Goal: Task Accomplishment & Management: Use online tool/utility

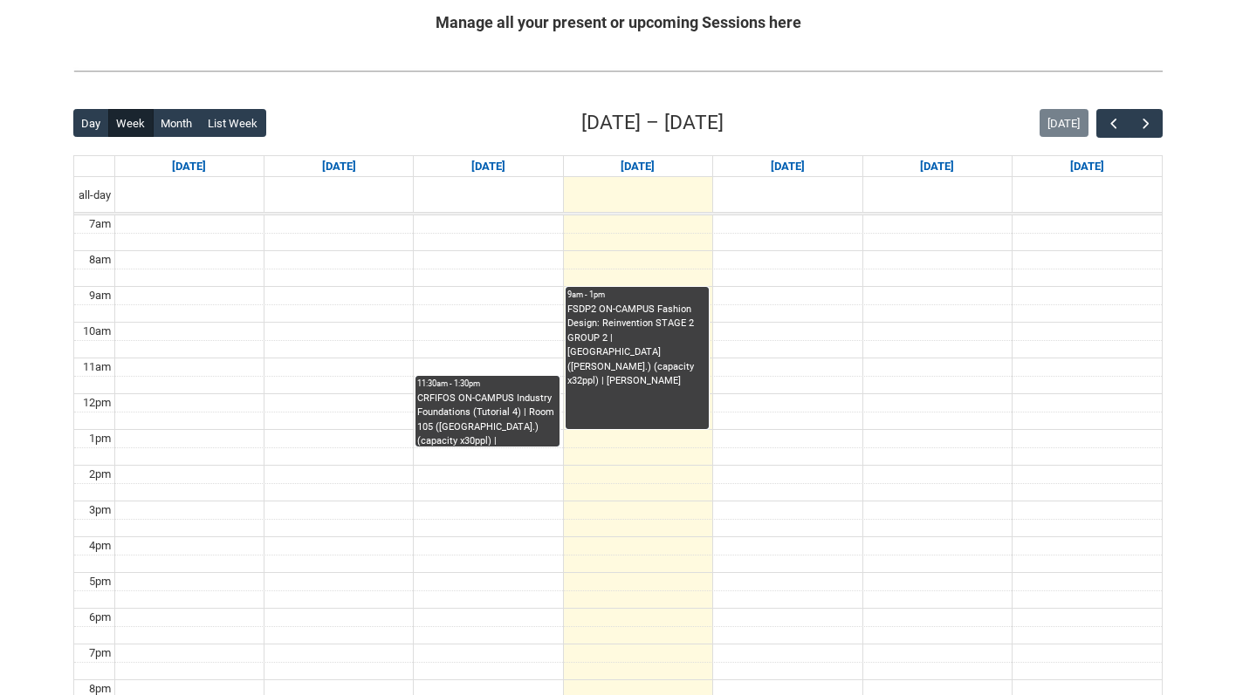
scroll to position [352, 0]
click at [1150, 128] on span "button" at bounding box center [1145, 124] width 17 height 17
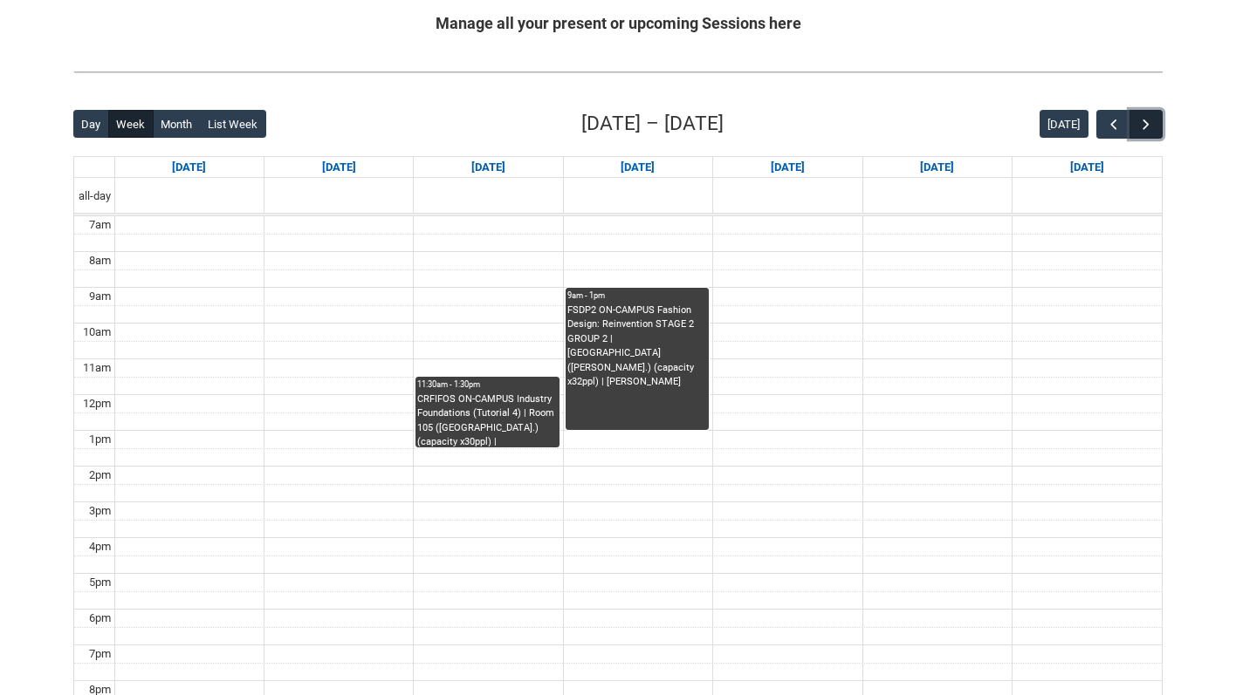
click at [1150, 128] on span "button" at bounding box center [1145, 124] width 17 height 17
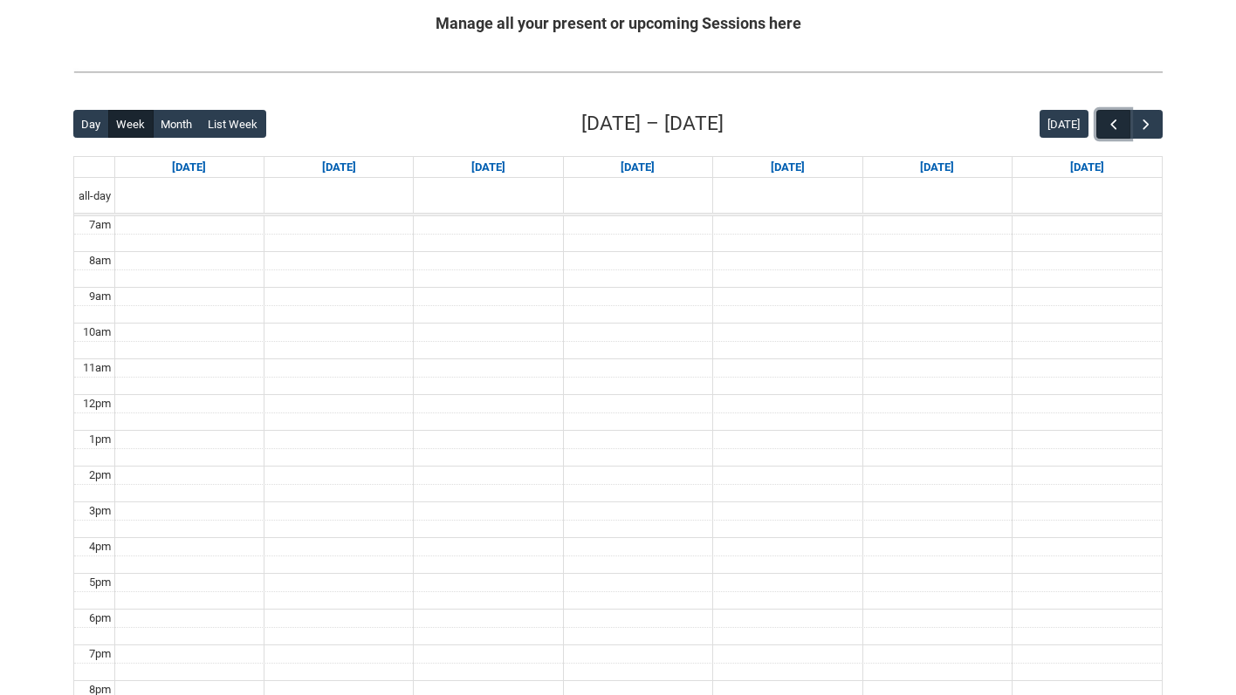
click at [1102, 119] on button "button" at bounding box center [1112, 124] width 33 height 29
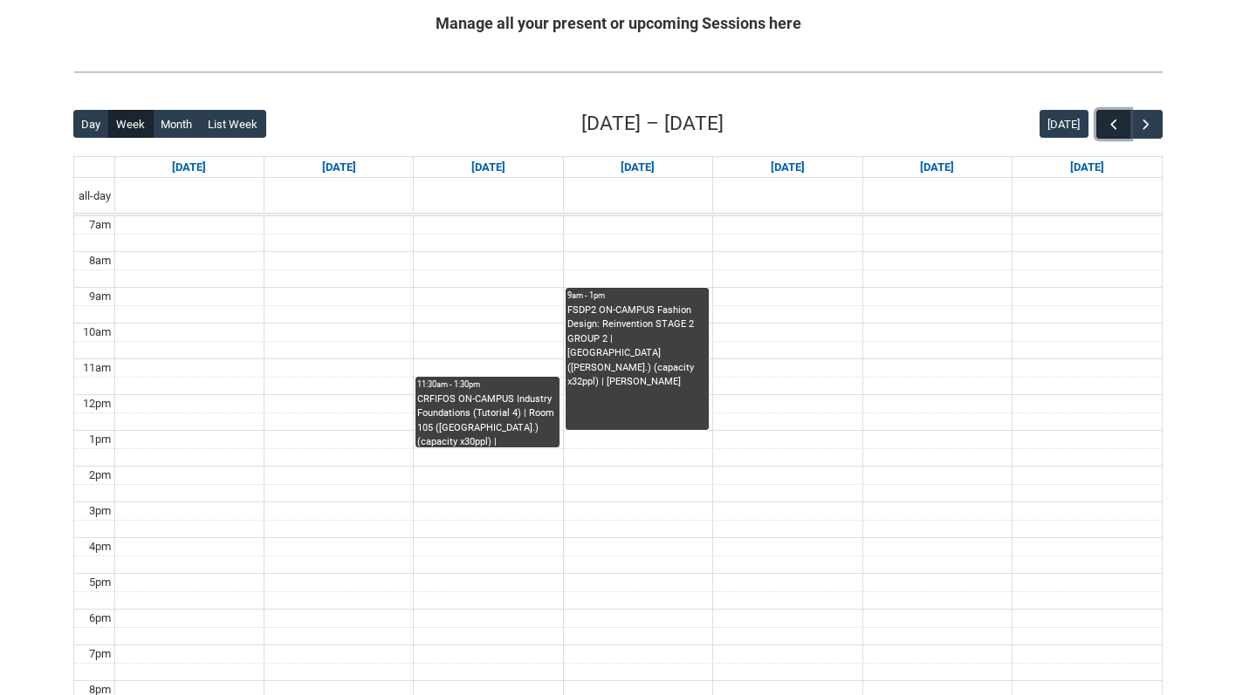
click at [1102, 119] on button "button" at bounding box center [1112, 124] width 33 height 29
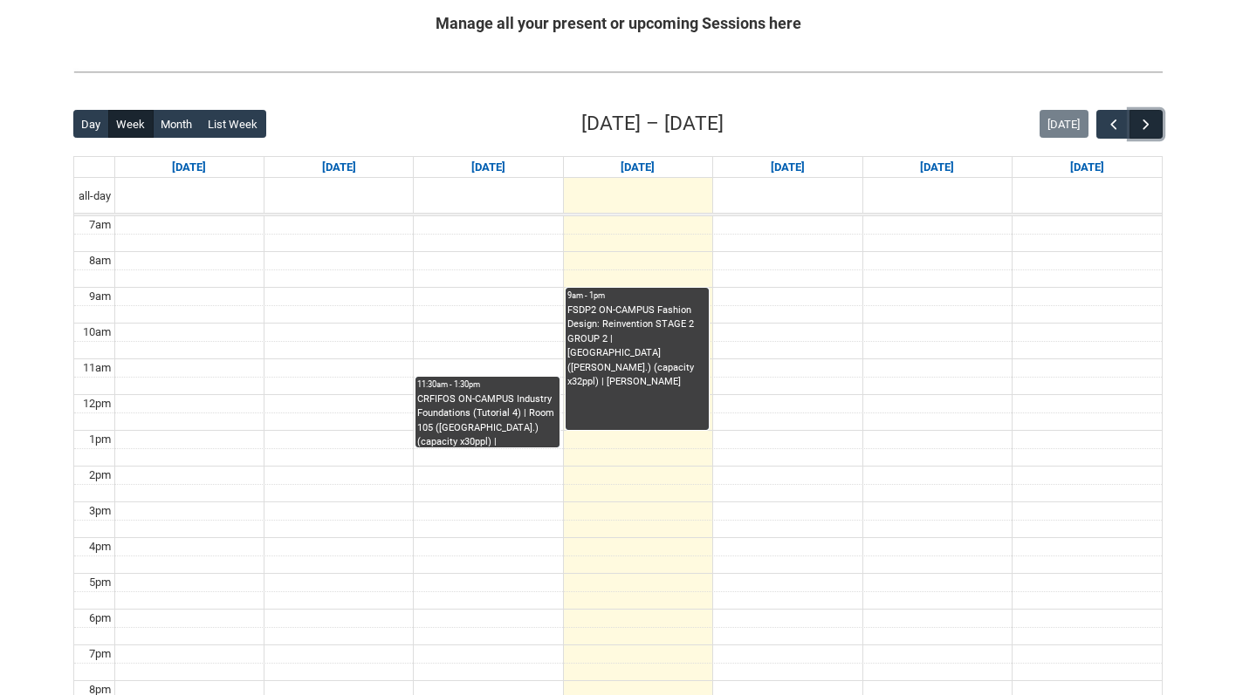
click at [1147, 122] on span "button" at bounding box center [1145, 124] width 17 height 17
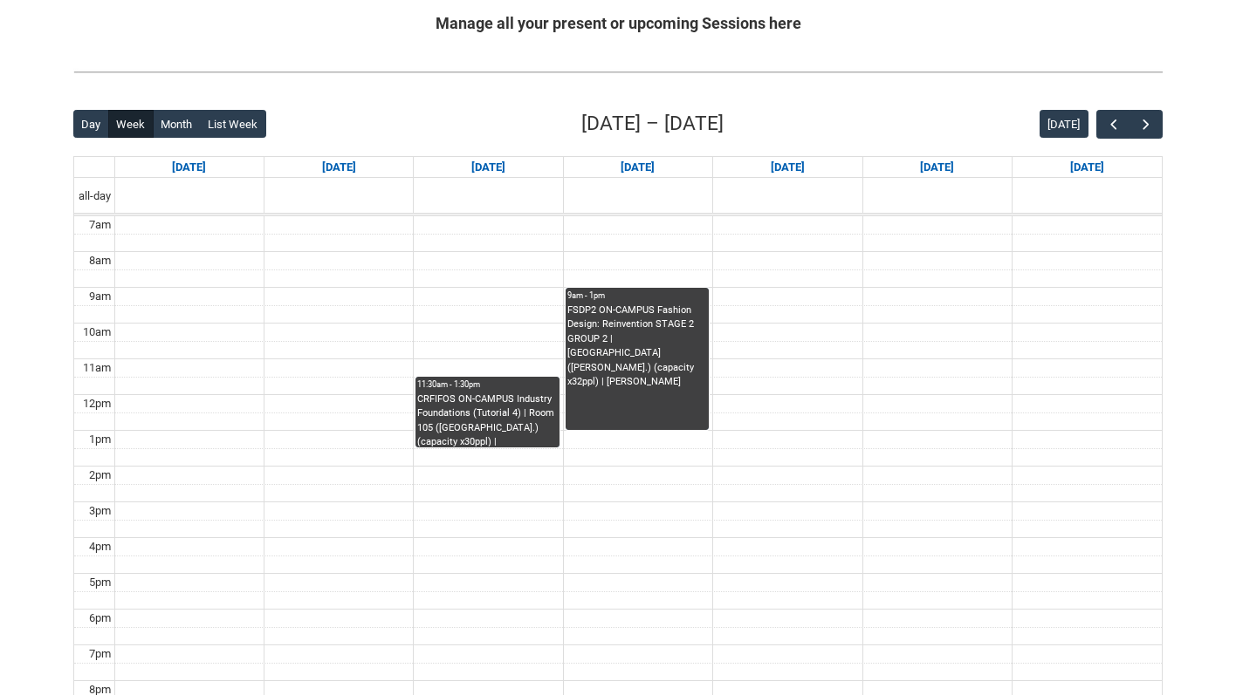
click at [1163, 128] on div "Back Loading... This page should update in a few seconds... Day Week Month List…" at bounding box center [617, 449] width 1117 height 708
click at [1153, 123] on span "button" at bounding box center [1145, 124] width 17 height 17
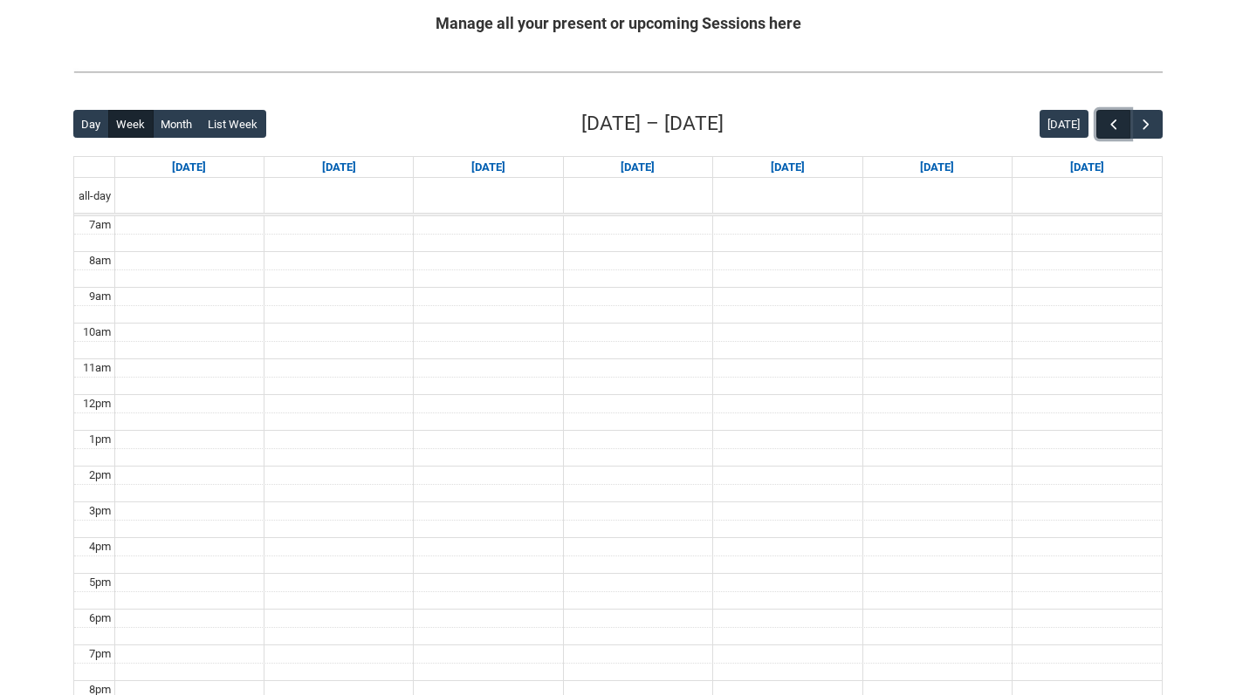
click at [1115, 120] on span "button" at bounding box center [1113, 124] width 17 height 17
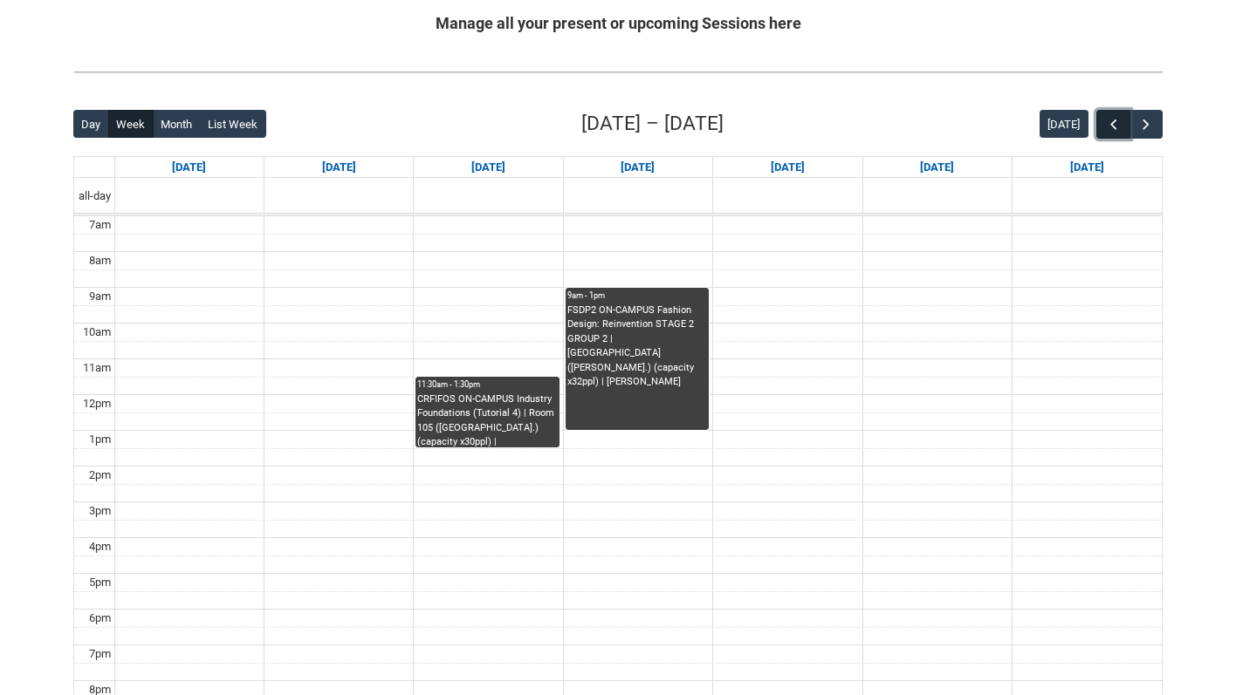
click at [1115, 120] on span "button" at bounding box center [1113, 124] width 17 height 17
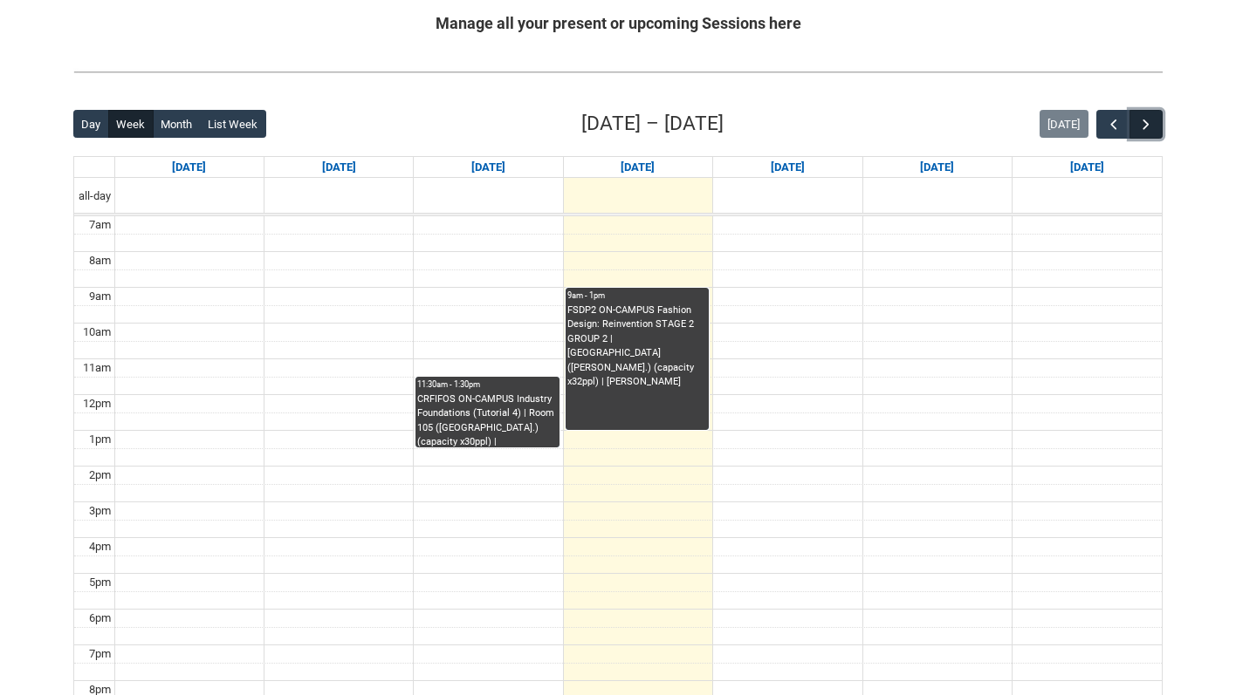
click at [1140, 122] on span "button" at bounding box center [1145, 124] width 17 height 17
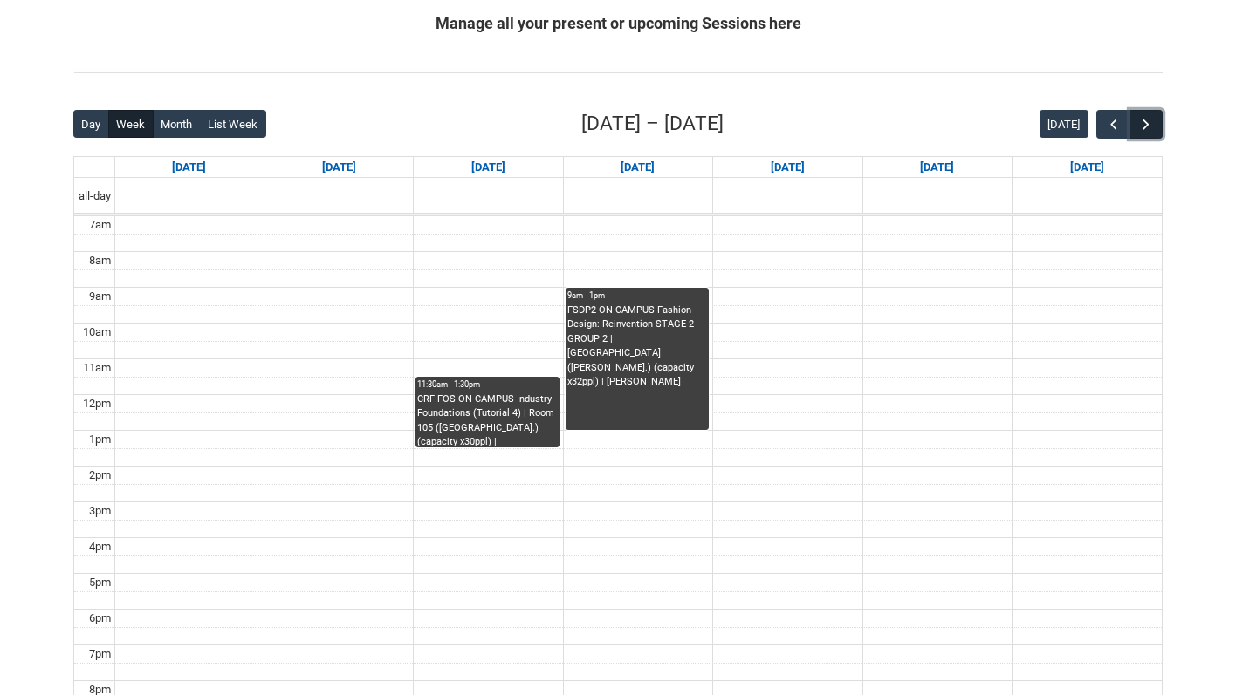
click at [1140, 122] on span "button" at bounding box center [1145, 124] width 17 height 17
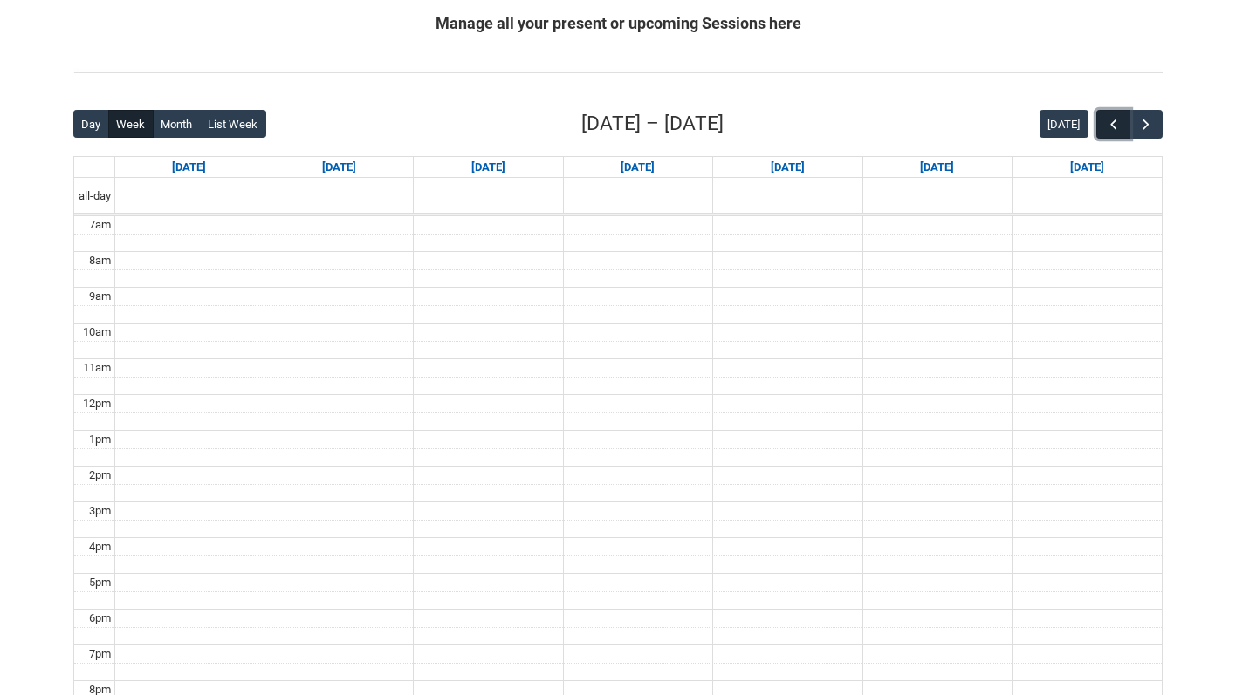
click at [1115, 120] on span "button" at bounding box center [1113, 124] width 17 height 17
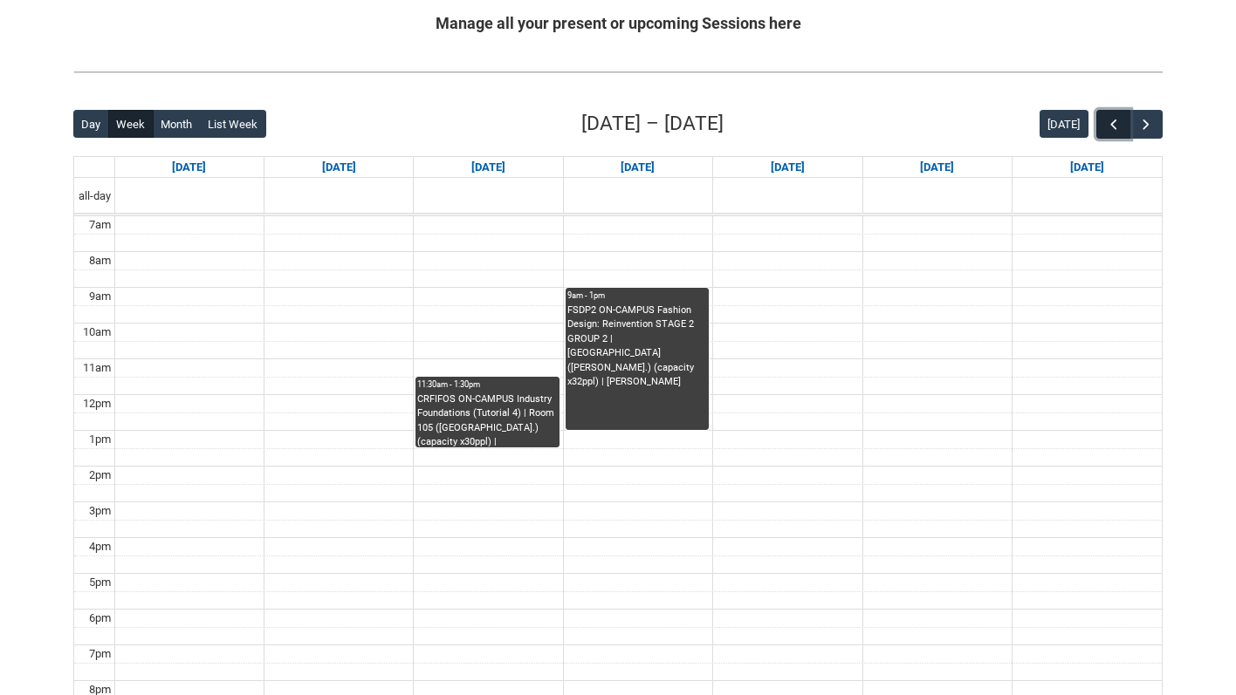
click at [1115, 120] on span "button" at bounding box center [1113, 124] width 17 height 17
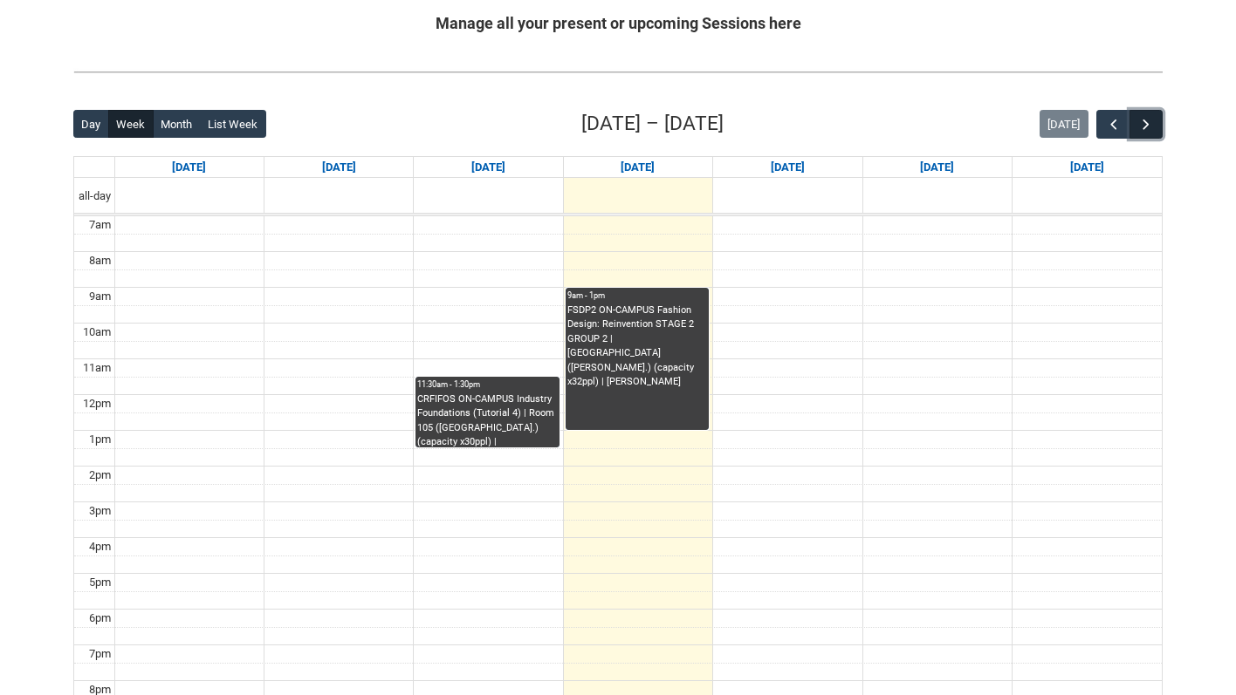
click at [1137, 123] on span "button" at bounding box center [1145, 124] width 17 height 17
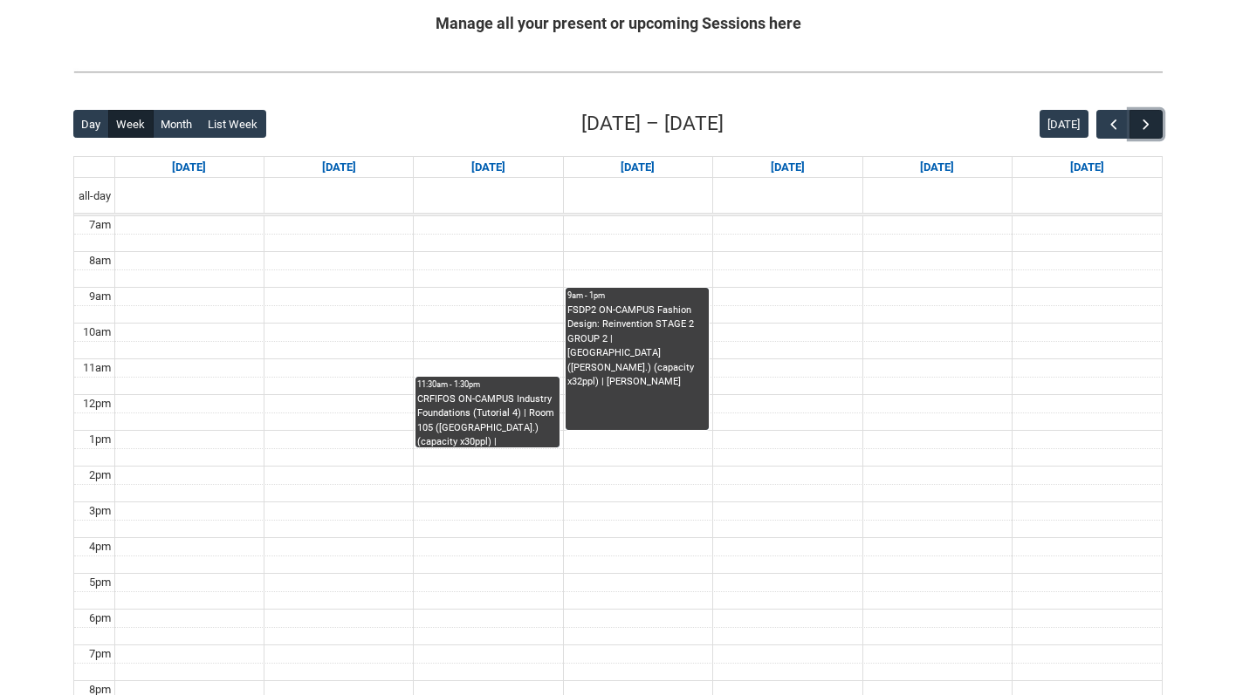
click at [1137, 123] on span "button" at bounding box center [1145, 124] width 17 height 17
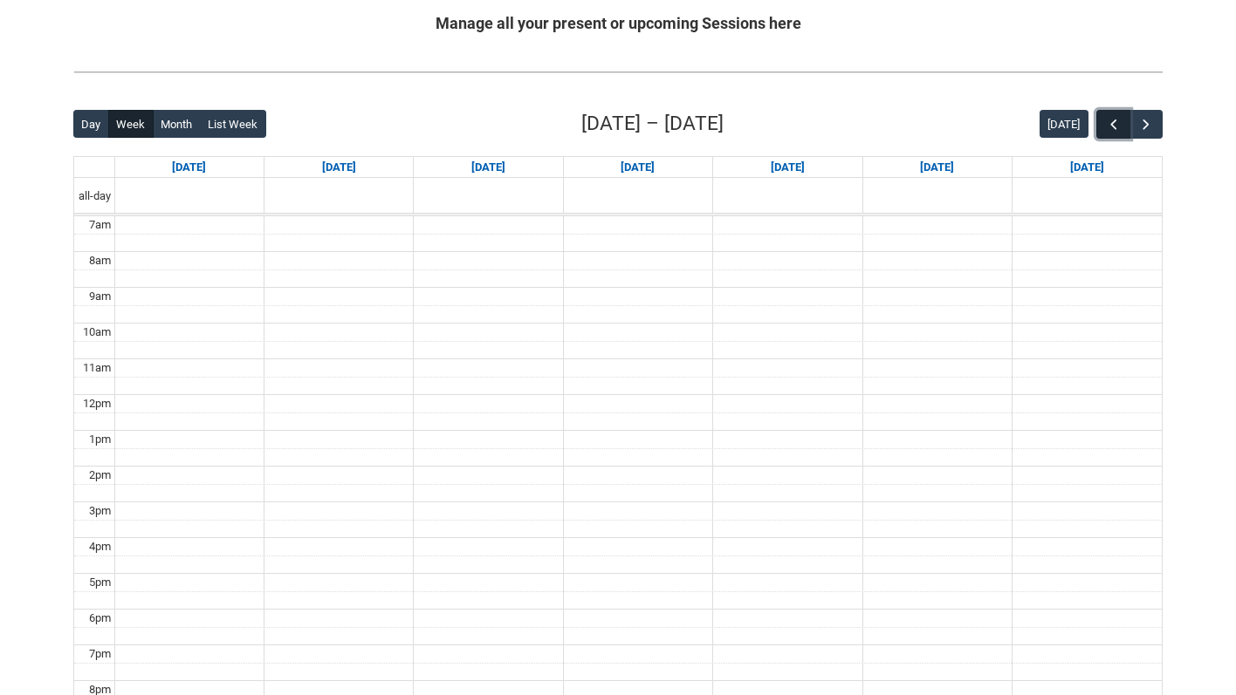
click at [1115, 120] on span "button" at bounding box center [1113, 124] width 17 height 17
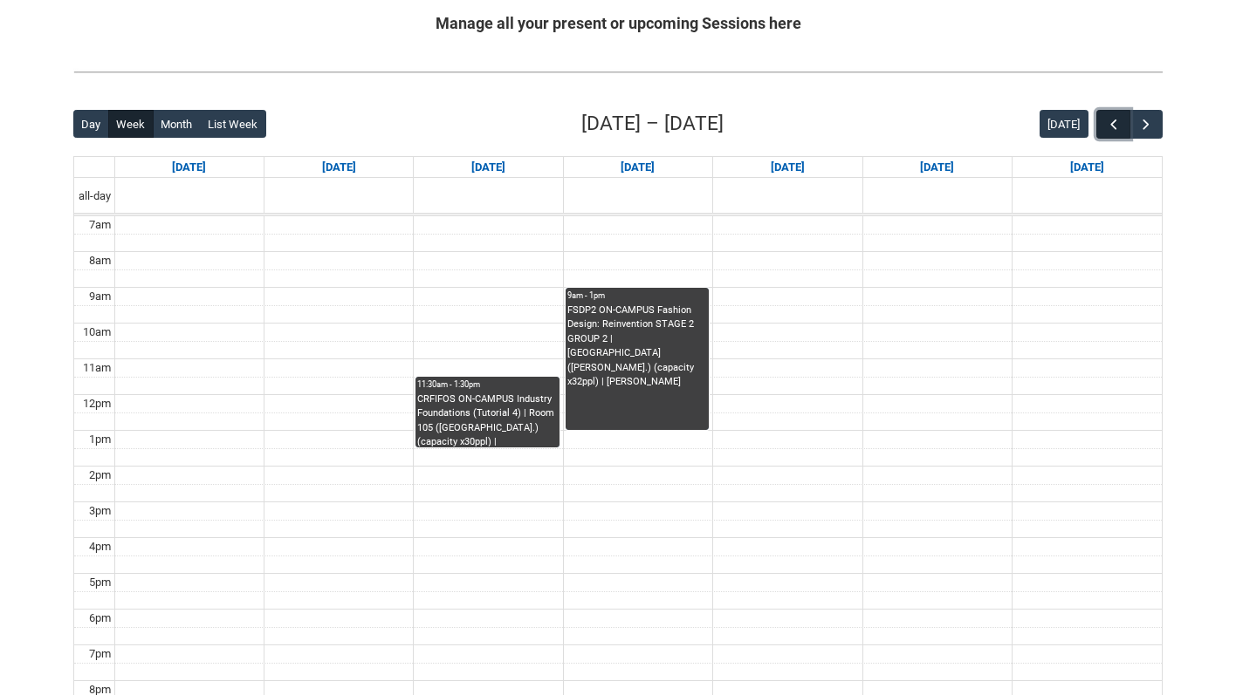
click at [1115, 120] on span "button" at bounding box center [1113, 124] width 17 height 17
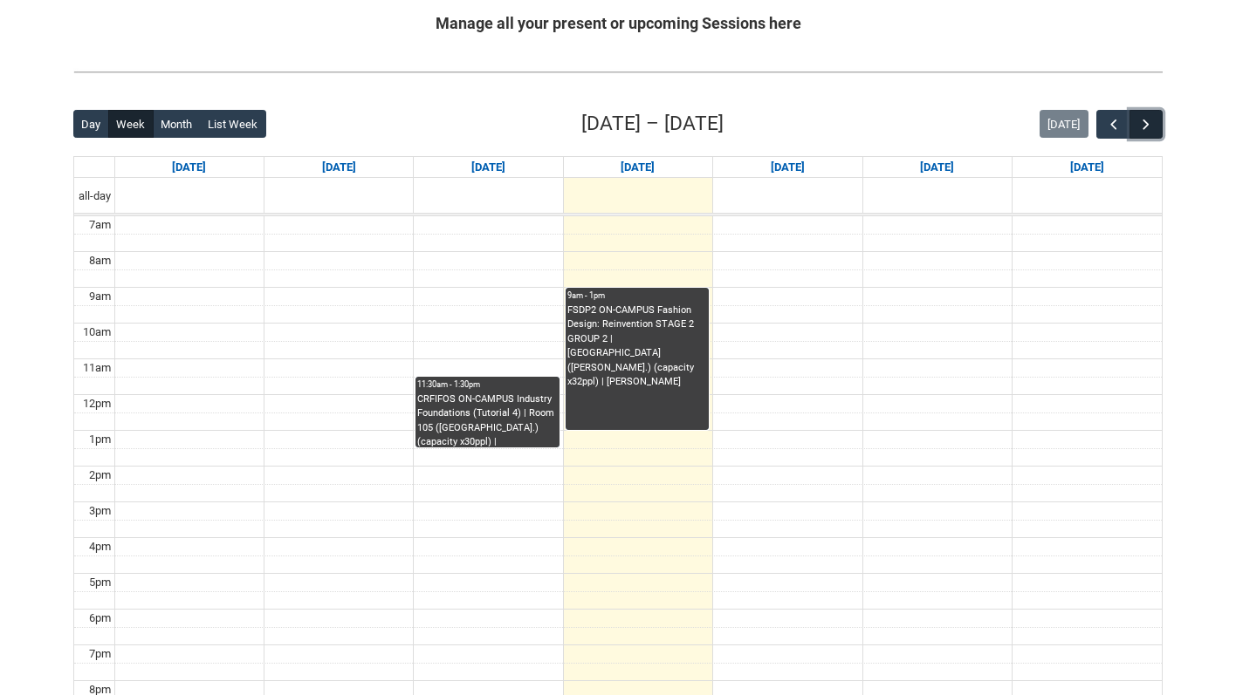
click at [1143, 122] on span "button" at bounding box center [1145, 124] width 17 height 17
